Goal: Information Seeking & Learning: Check status

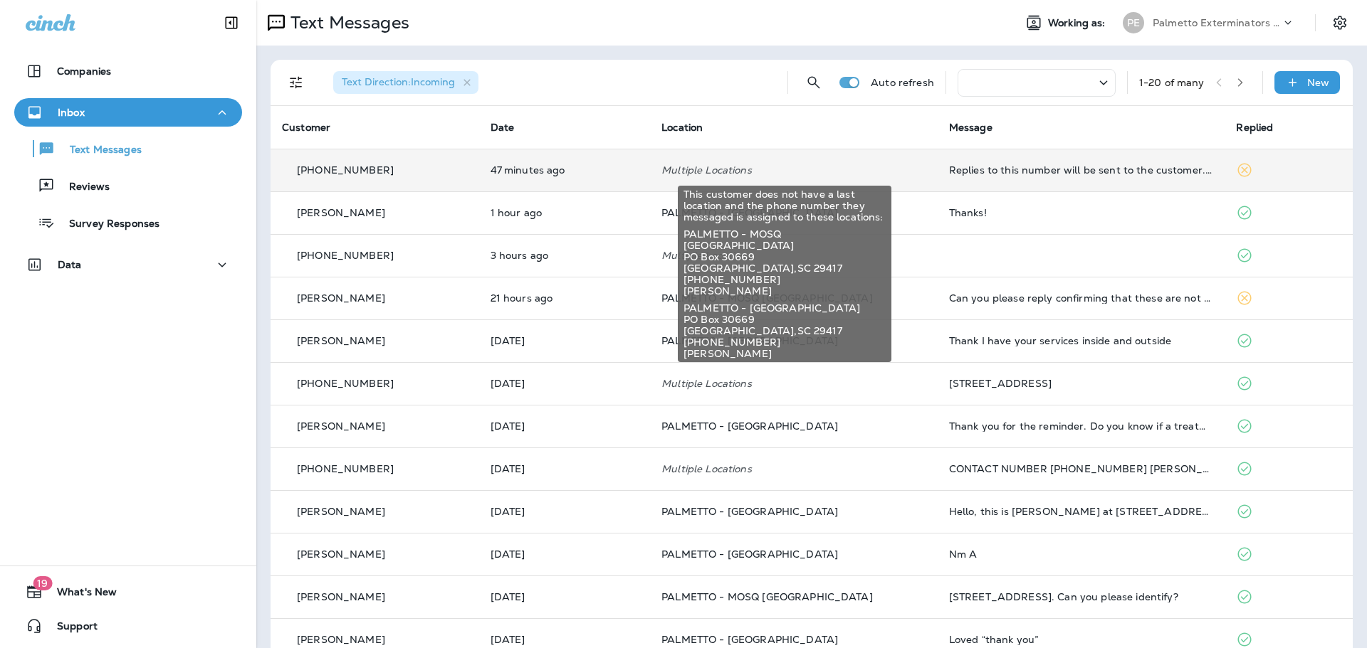
click at [742, 172] on p "Multiple Locations" at bounding box center [793, 169] width 265 height 11
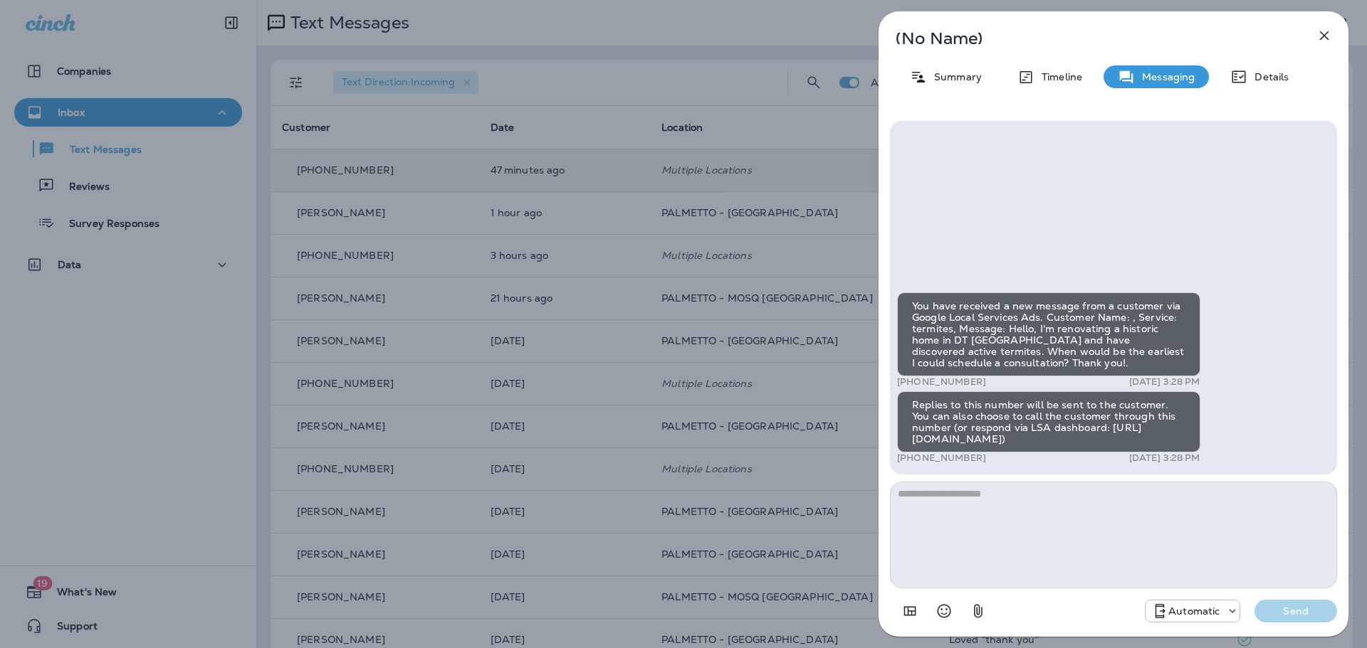
click at [1318, 37] on icon "button" at bounding box center [1323, 35] width 17 height 17
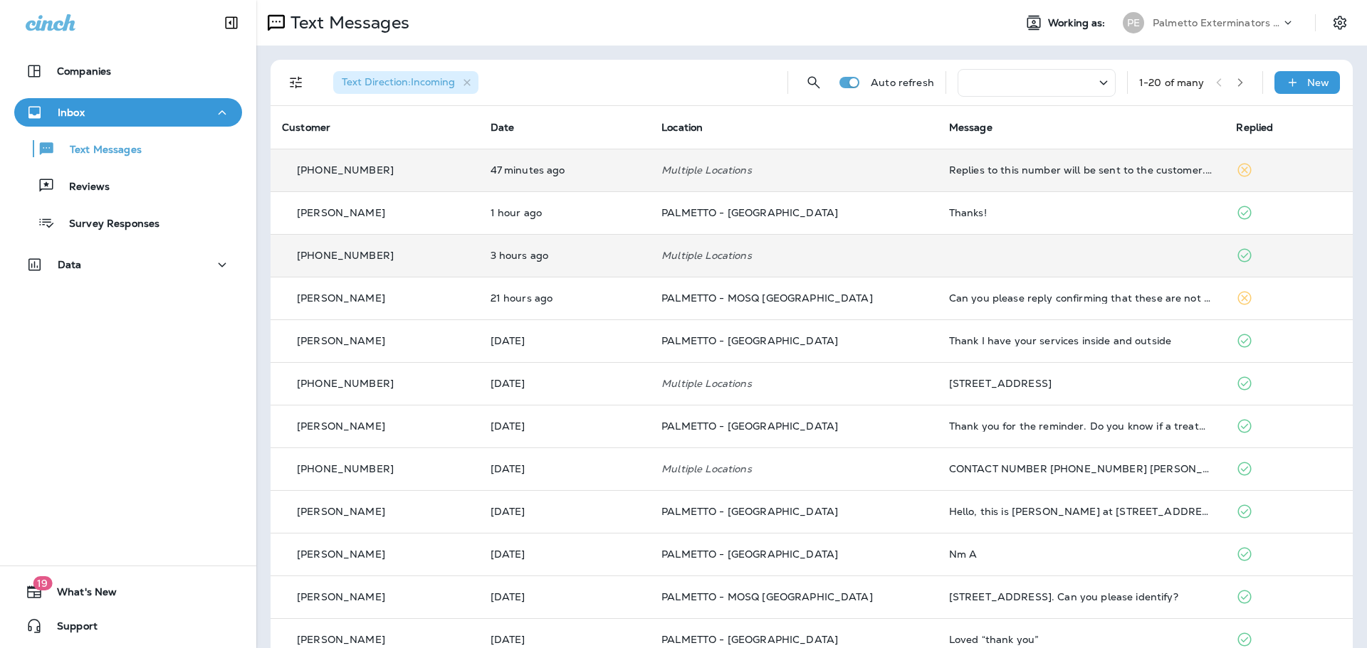
click at [973, 252] on td at bounding box center [1081, 255] width 288 height 43
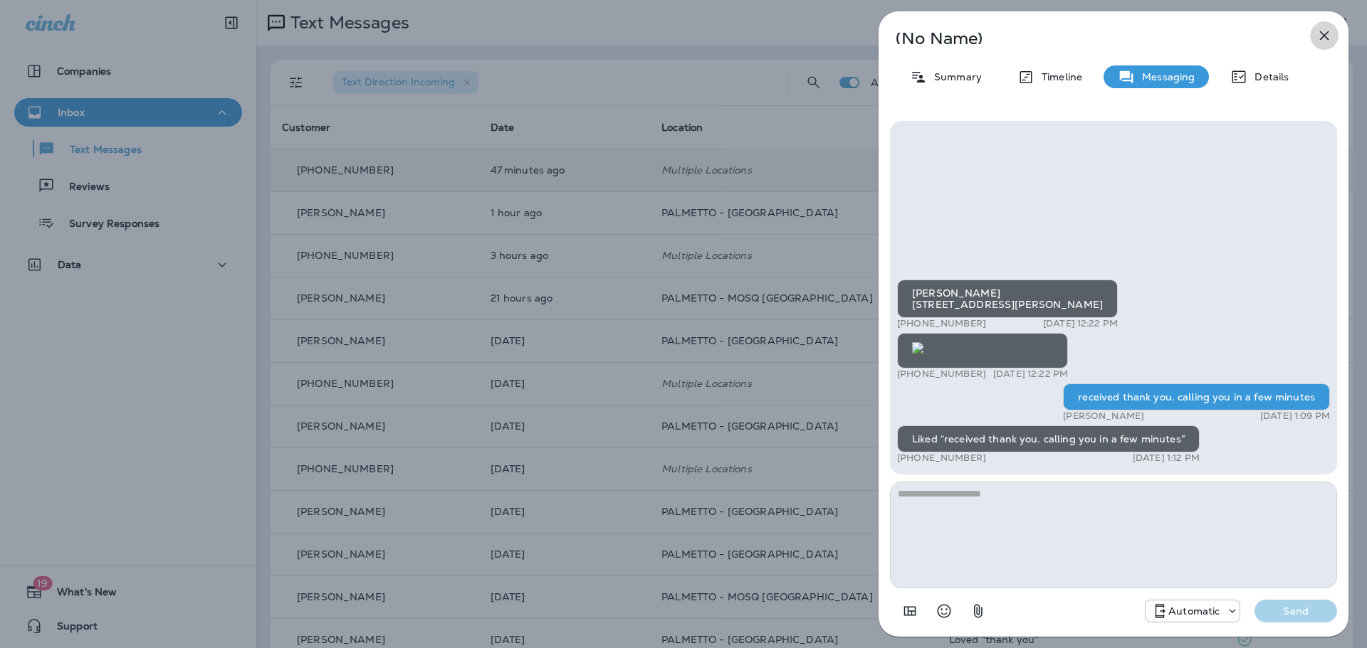
click at [1328, 33] on icon "button" at bounding box center [1324, 35] width 9 height 9
